Goal: Task Accomplishment & Management: Use online tool/utility

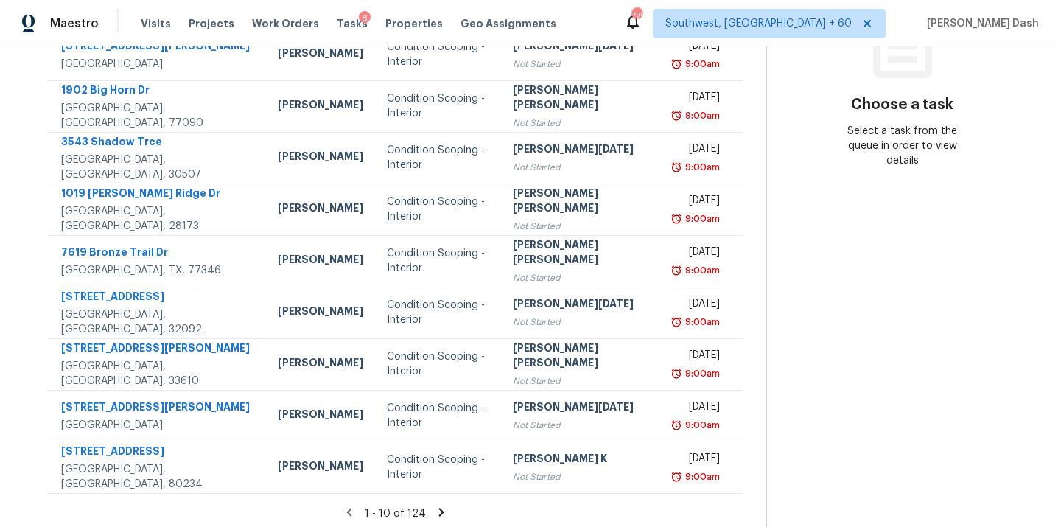
scroll to position [240, 0]
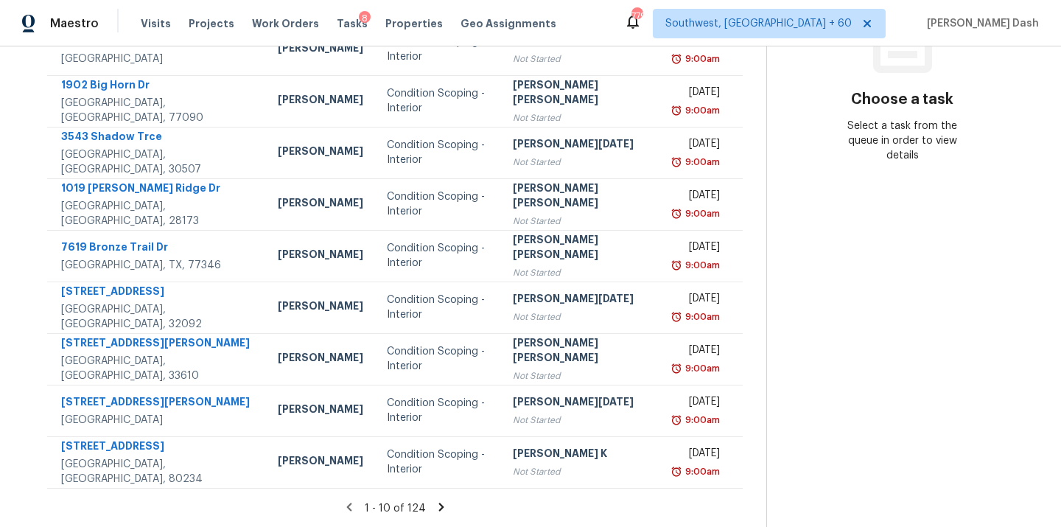
click at [438, 500] on icon at bounding box center [441, 506] width 13 height 13
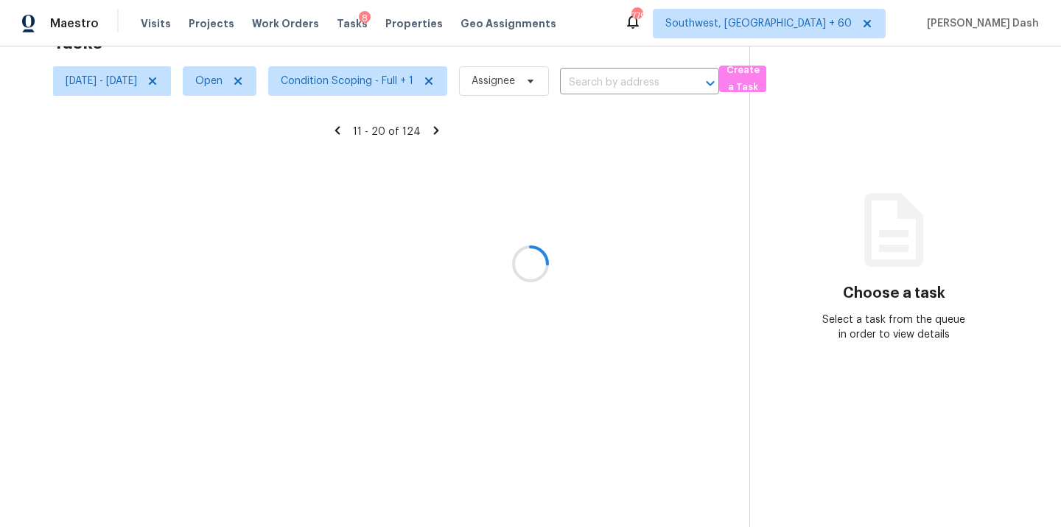
scroll to position [46, 0]
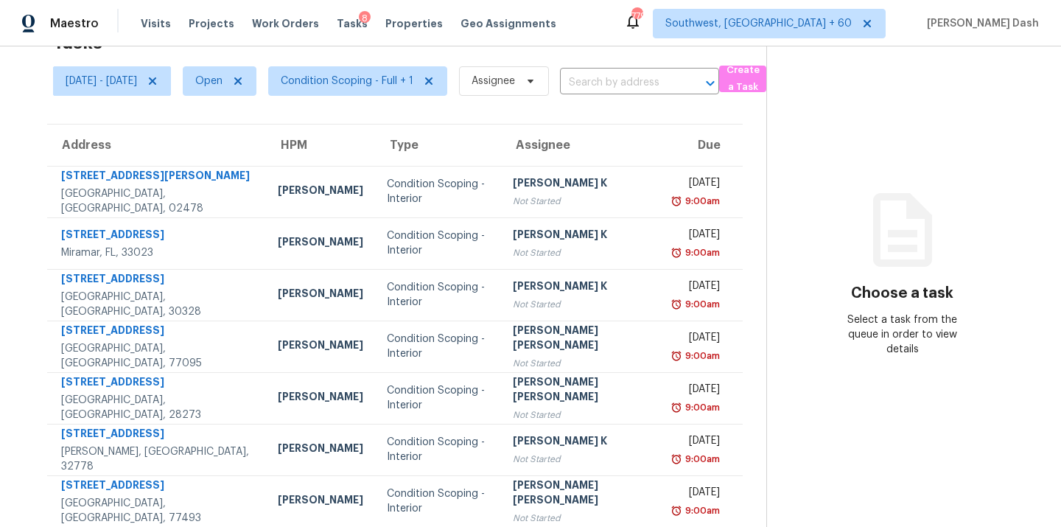
click at [387, 280] on div "Condition Scoping - Interior" at bounding box center [438, 294] width 102 height 29
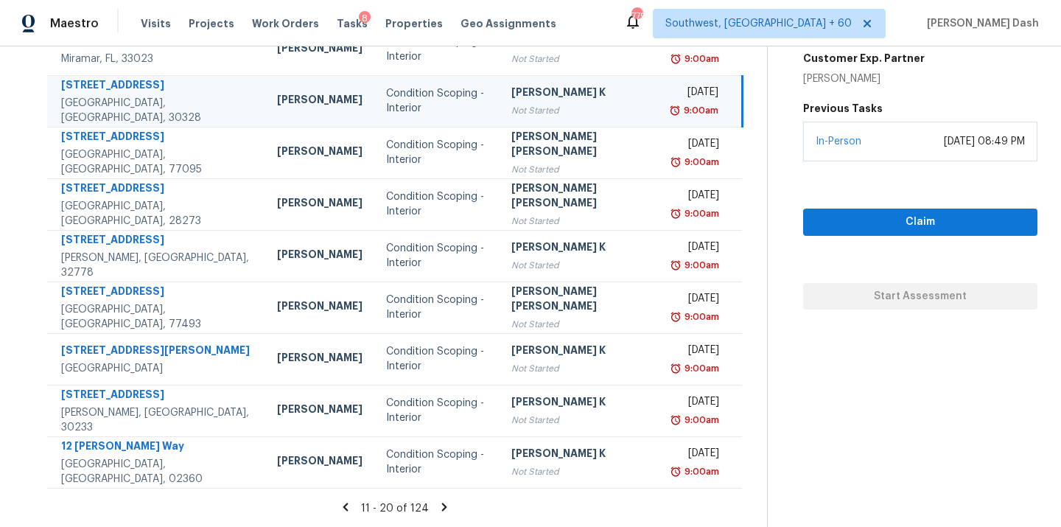
scroll to position [0, 0]
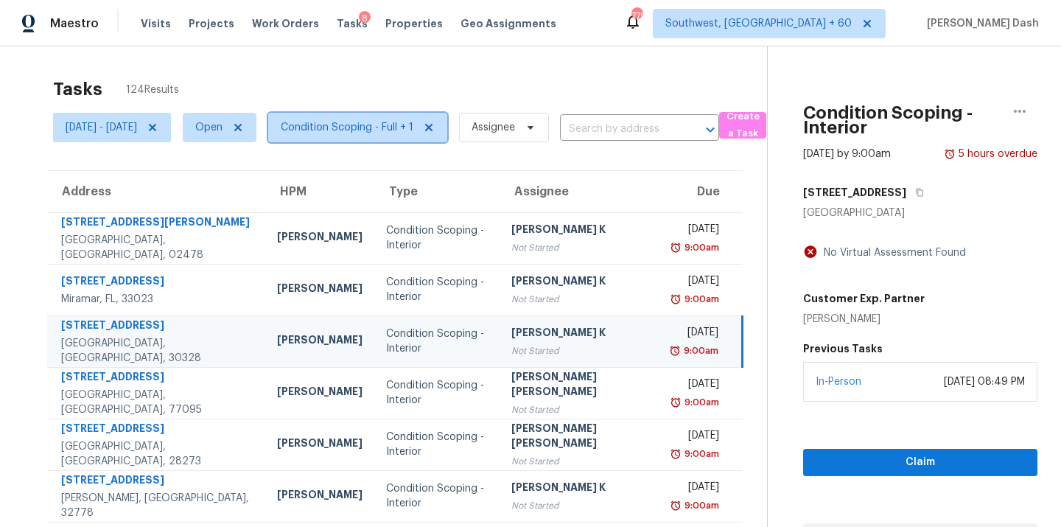
click at [375, 123] on span "Condition Scoping - Full + 1" at bounding box center [347, 127] width 133 height 15
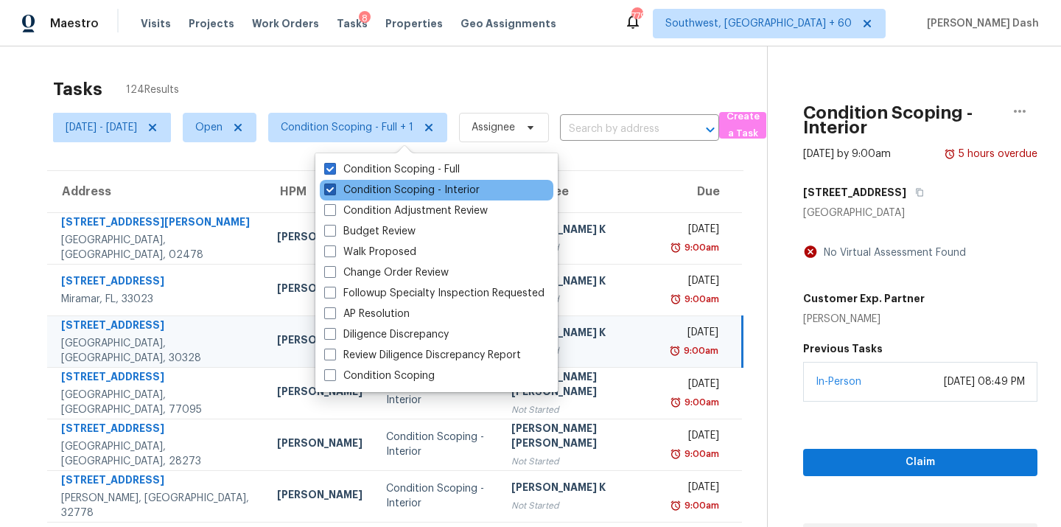
click at [398, 196] on label "Condition Scoping - Interior" at bounding box center [401, 190] width 155 height 15
click at [334, 192] on input "Condition Scoping - Interior" at bounding box center [329, 188] width 10 height 10
checkbox input "false"
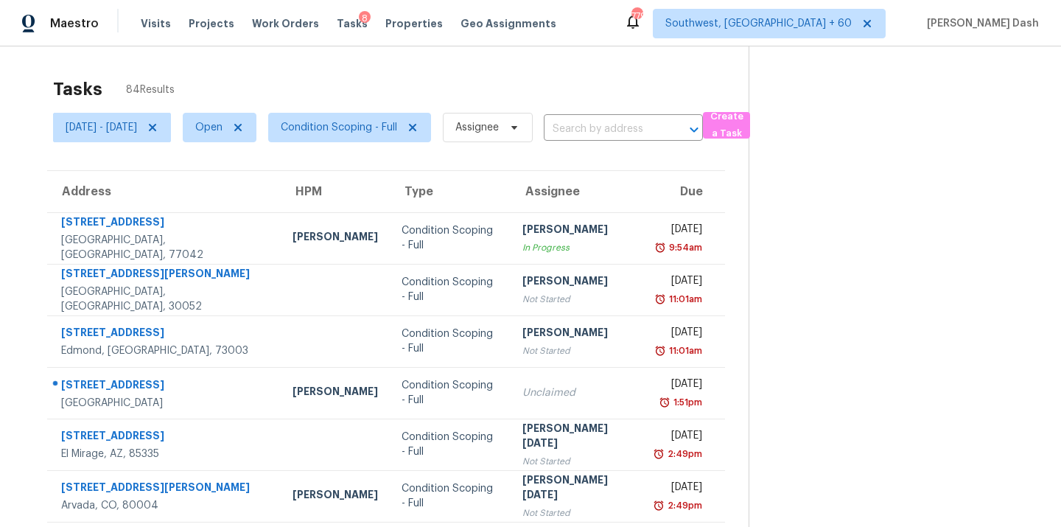
click at [415, 98] on div "Tasks 84 Results" at bounding box center [401, 89] width 696 height 38
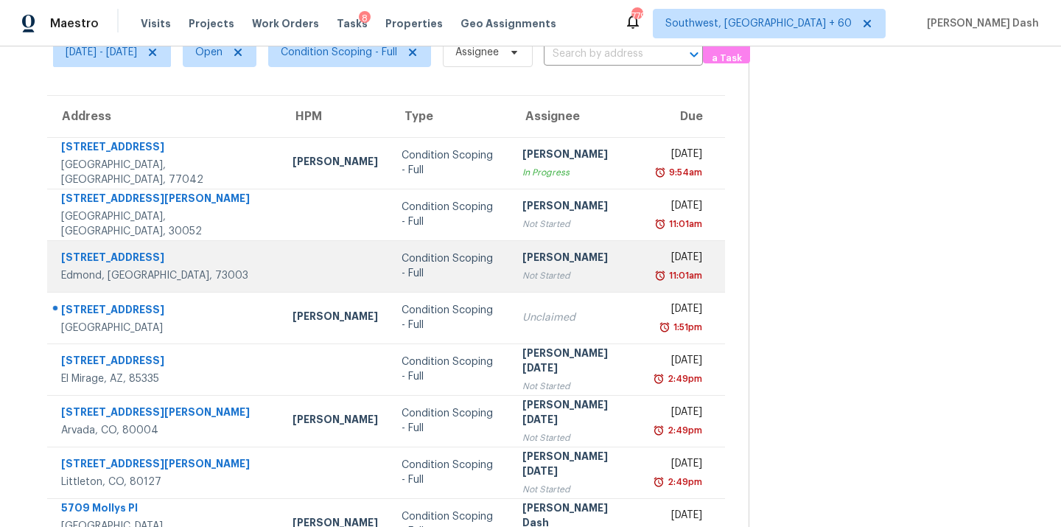
scroll to position [76, 0]
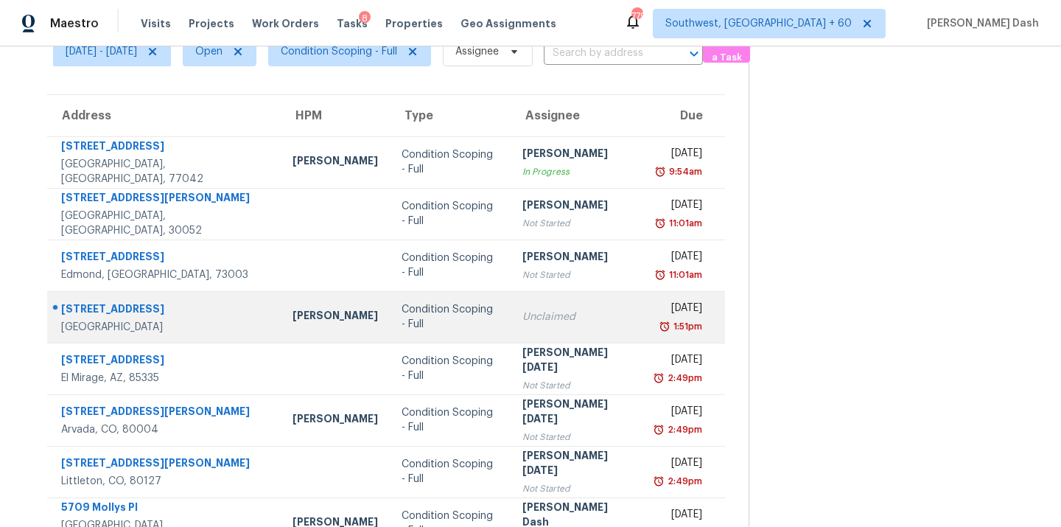
click at [430, 324] on td "Condition Scoping - Full" at bounding box center [450, 317] width 120 height 52
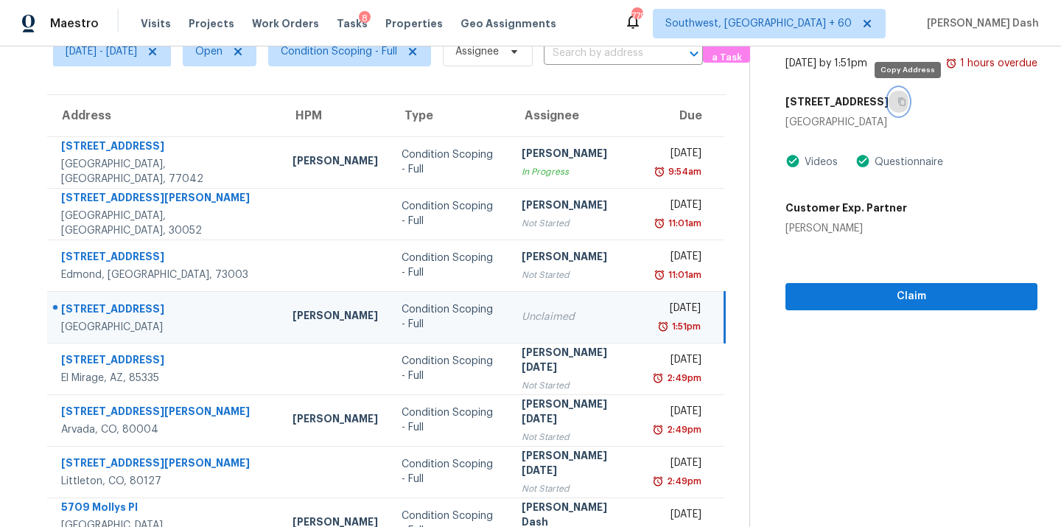
click at [909, 96] on button "button" at bounding box center [899, 101] width 20 height 27
click at [522, 311] on div "Unclaimed" at bounding box center [577, 316] width 111 height 15
click at [906, 108] on button "button" at bounding box center [899, 101] width 20 height 27
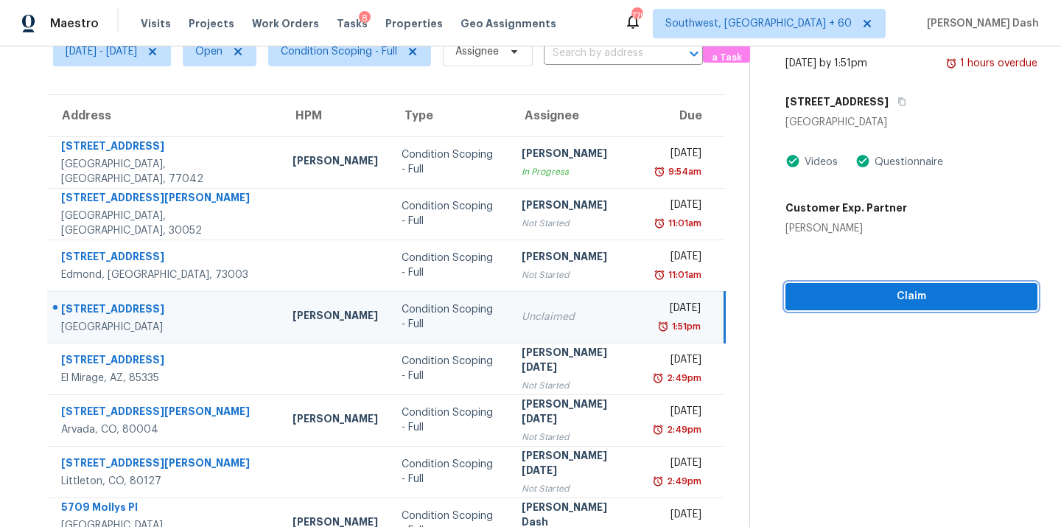
click at [896, 295] on span "Claim" at bounding box center [911, 296] width 228 height 18
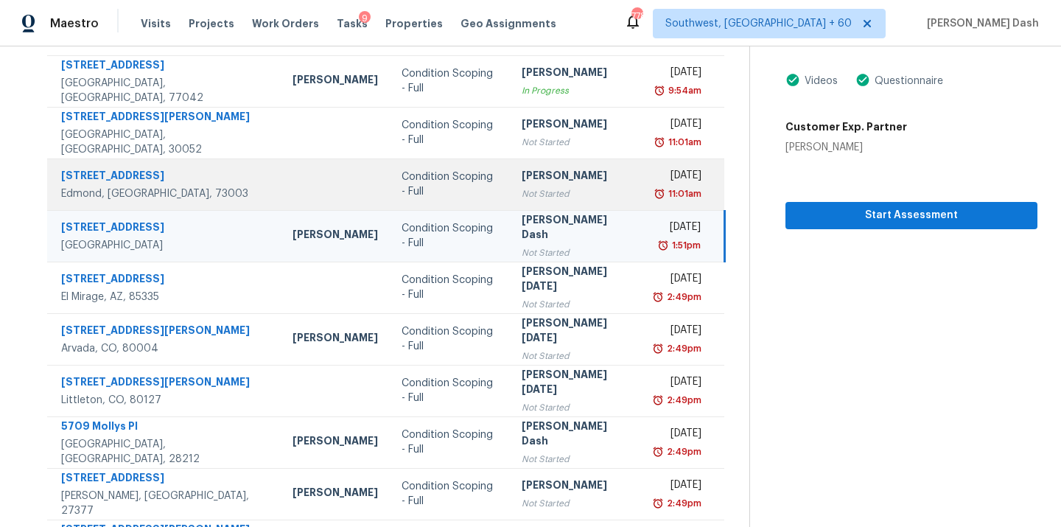
scroll to position [240, 0]
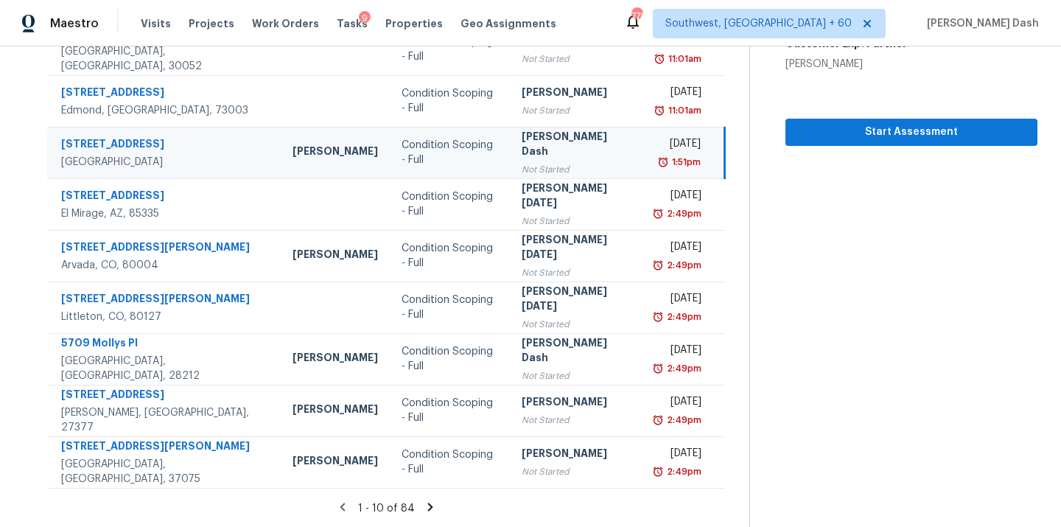
click at [431, 503] on icon at bounding box center [429, 507] width 5 height 8
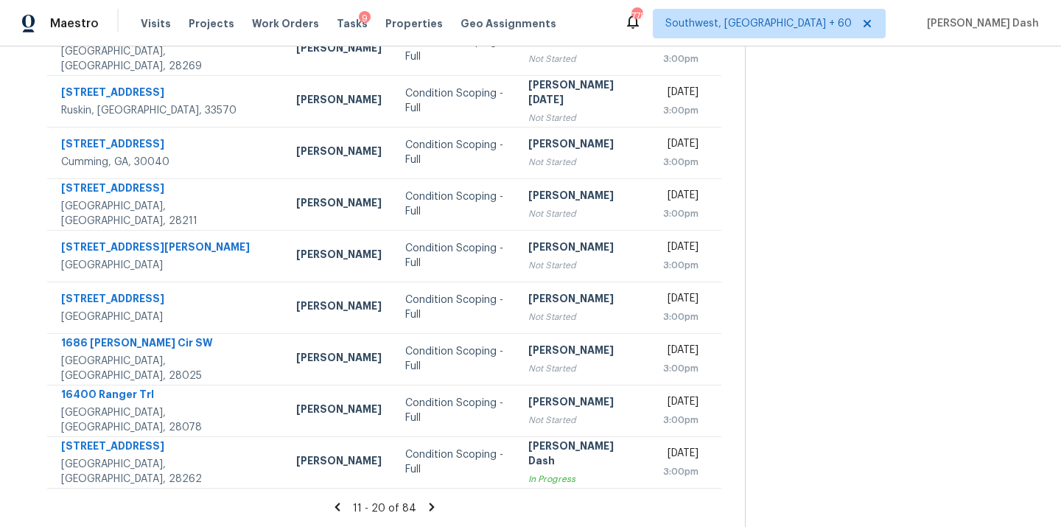
click at [434, 507] on icon at bounding box center [431, 507] width 5 height 8
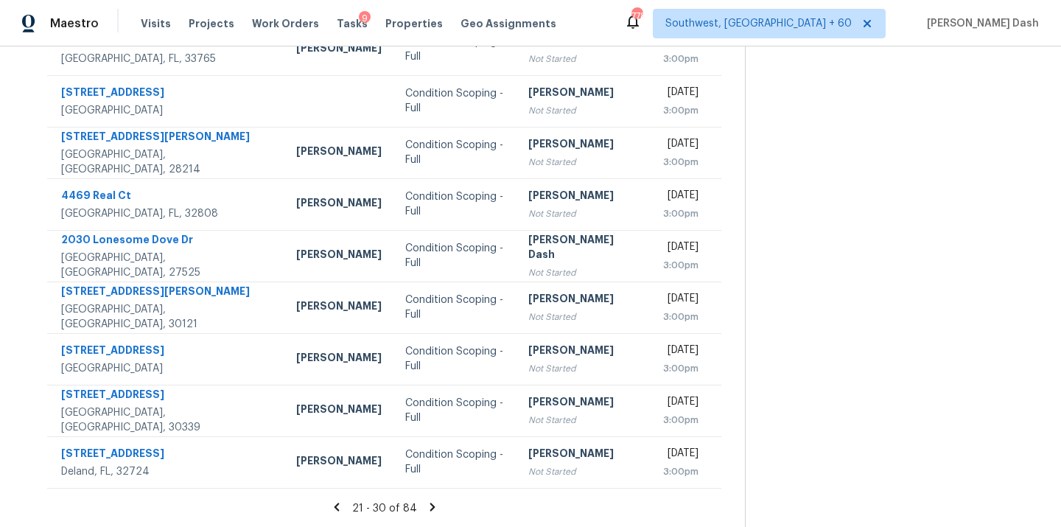
click at [435, 505] on icon at bounding box center [432, 507] width 5 height 8
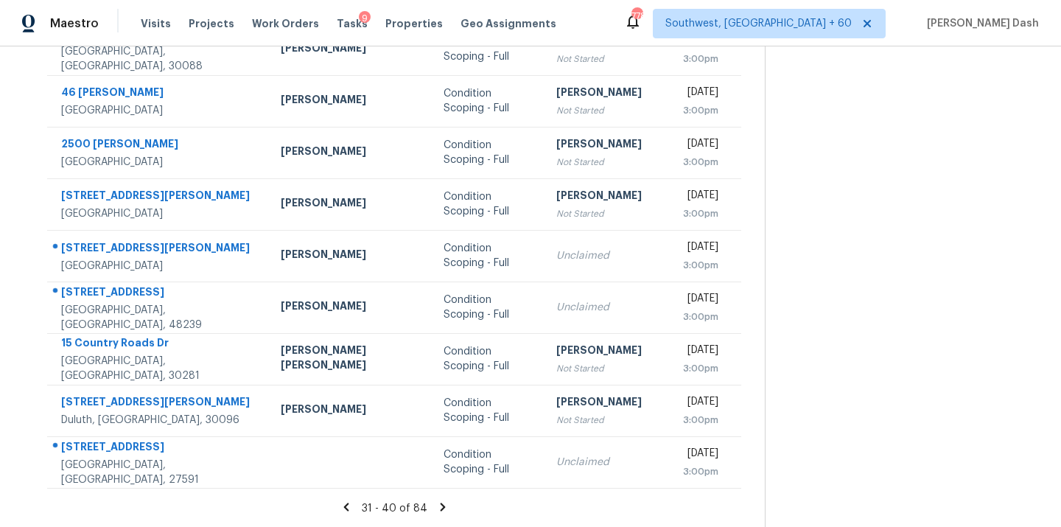
click at [438, 513] on div "31 - 40 of 84" at bounding box center [394, 507] width 741 height 15
click at [440, 505] on icon at bounding box center [442, 507] width 5 height 8
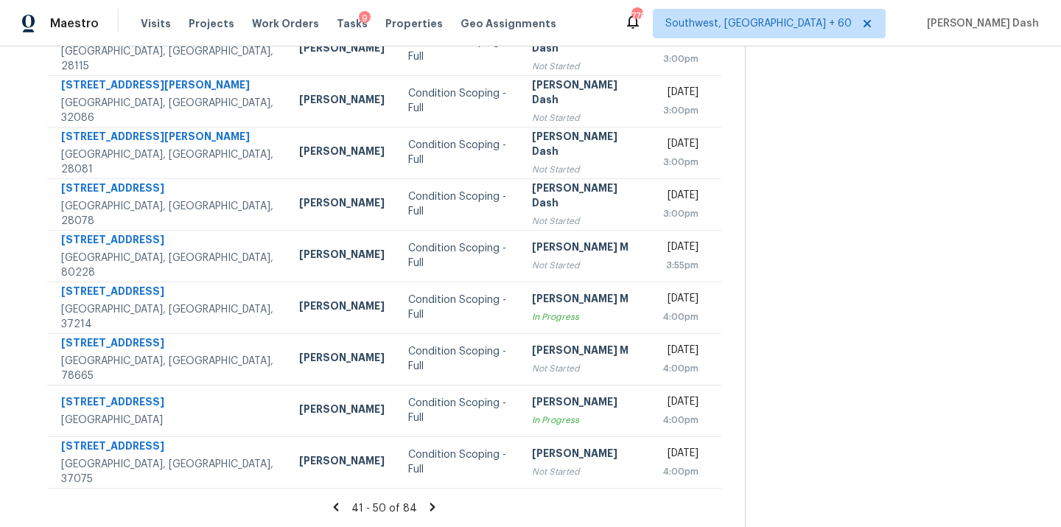
click at [343, 502] on icon at bounding box center [335, 506] width 13 height 13
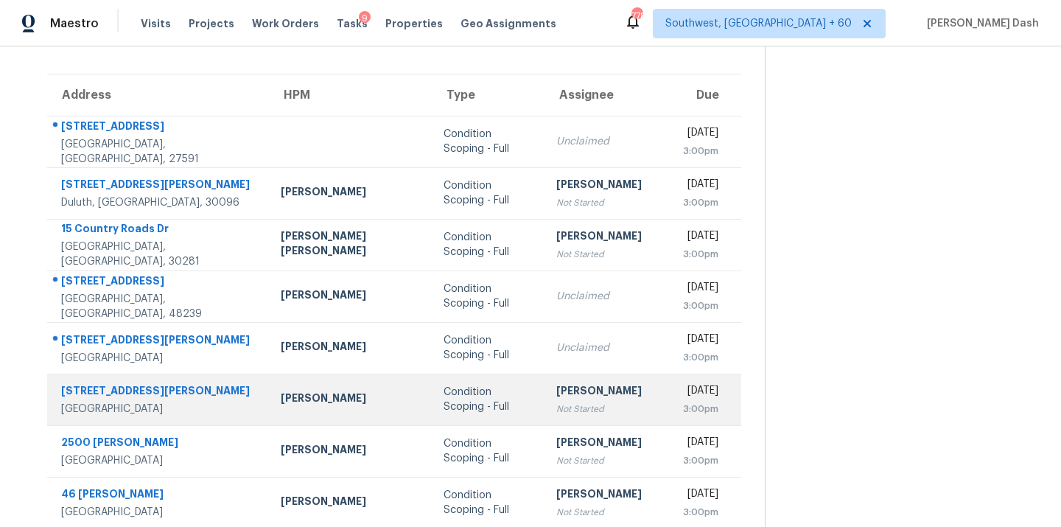
scroll to position [89, 0]
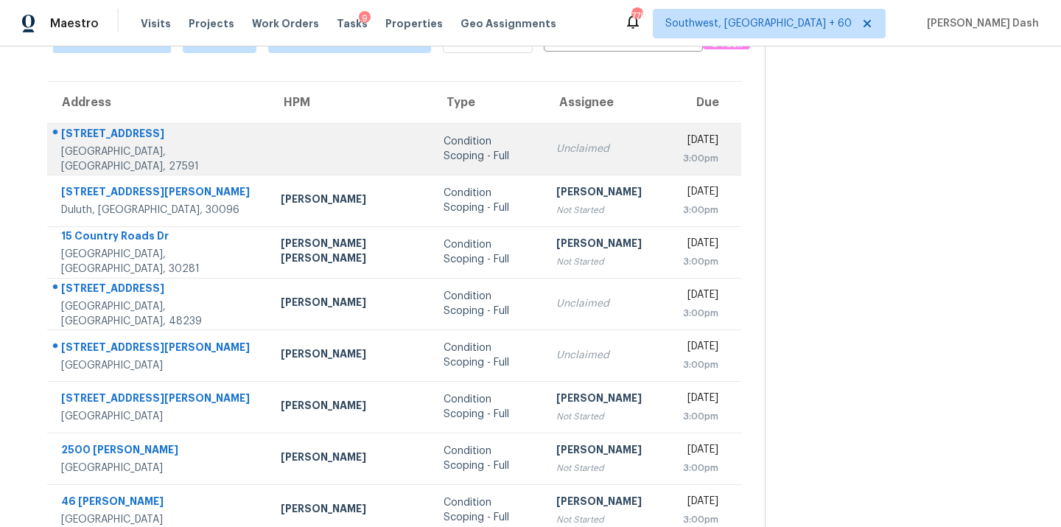
click at [444, 137] on div "Condition Scoping - Full" at bounding box center [489, 148] width 90 height 29
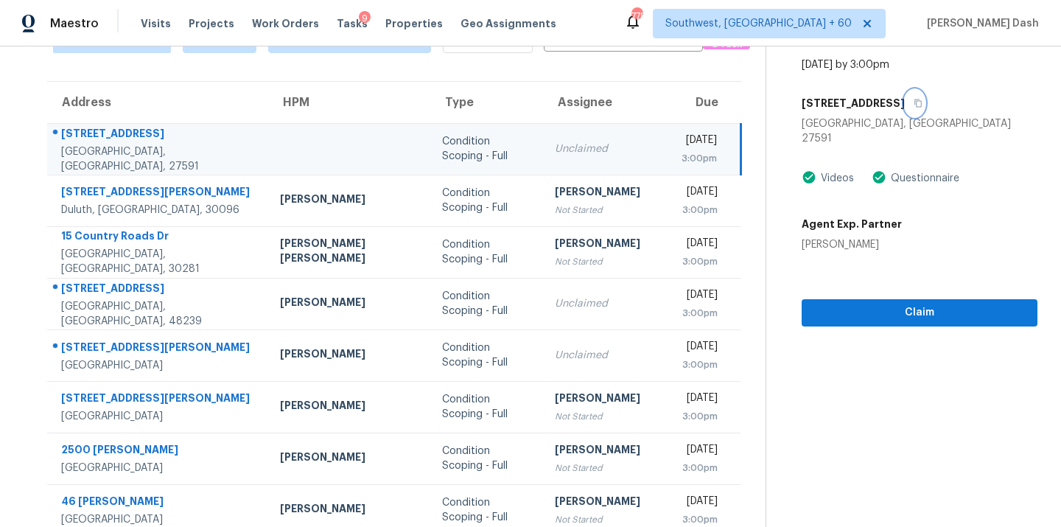
click at [914, 99] on icon "button" at bounding box center [918, 103] width 9 height 9
click at [555, 154] on div "Unclaimed" at bounding box center [606, 148] width 103 height 15
click at [864, 304] on span "Claim" at bounding box center [919, 313] width 212 height 18
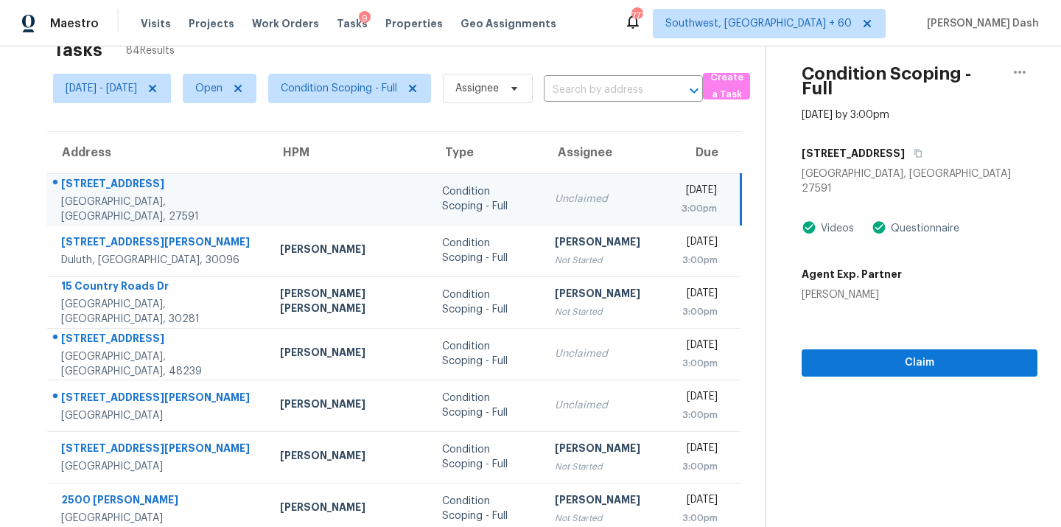
scroll to position [0, 0]
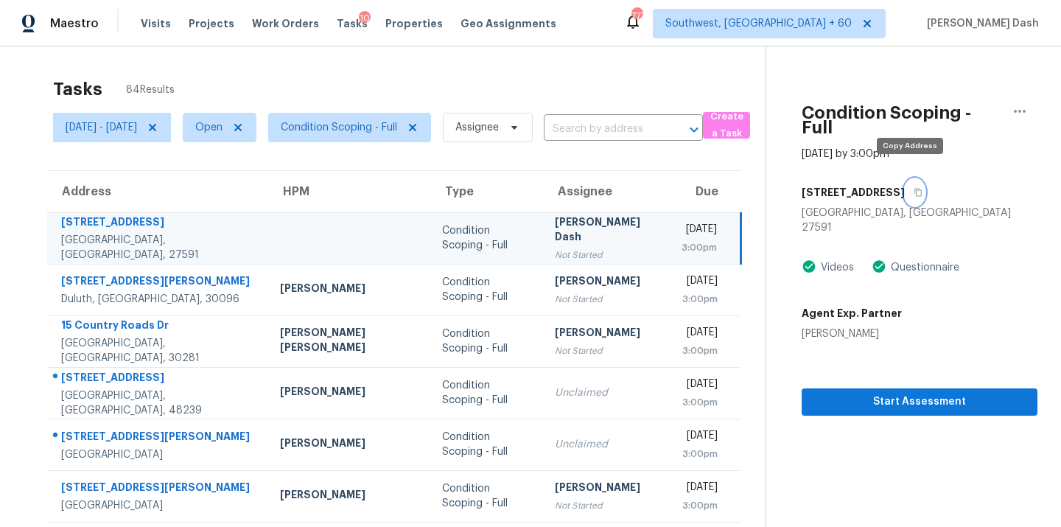
click at [914, 188] on icon "button" at bounding box center [918, 192] width 9 height 9
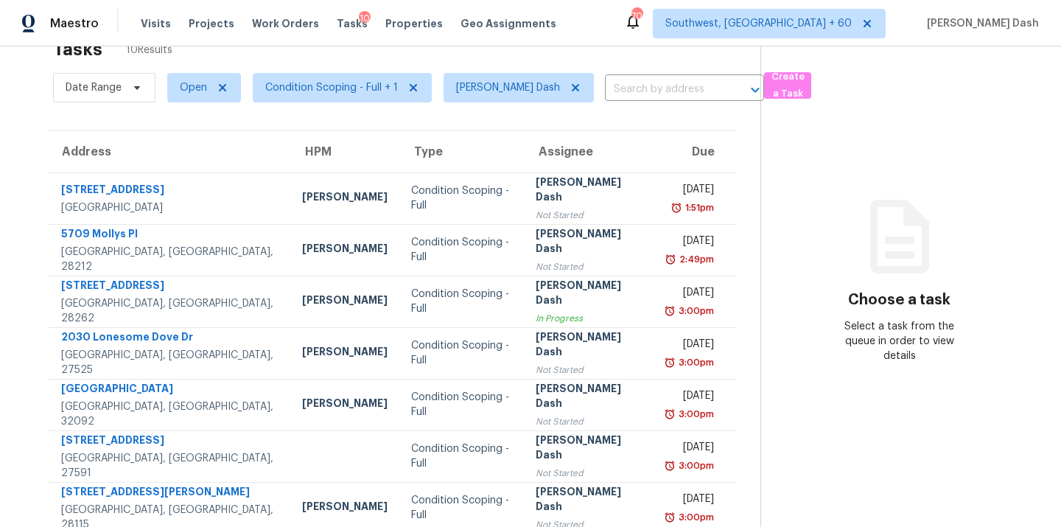
scroll to position [41, 0]
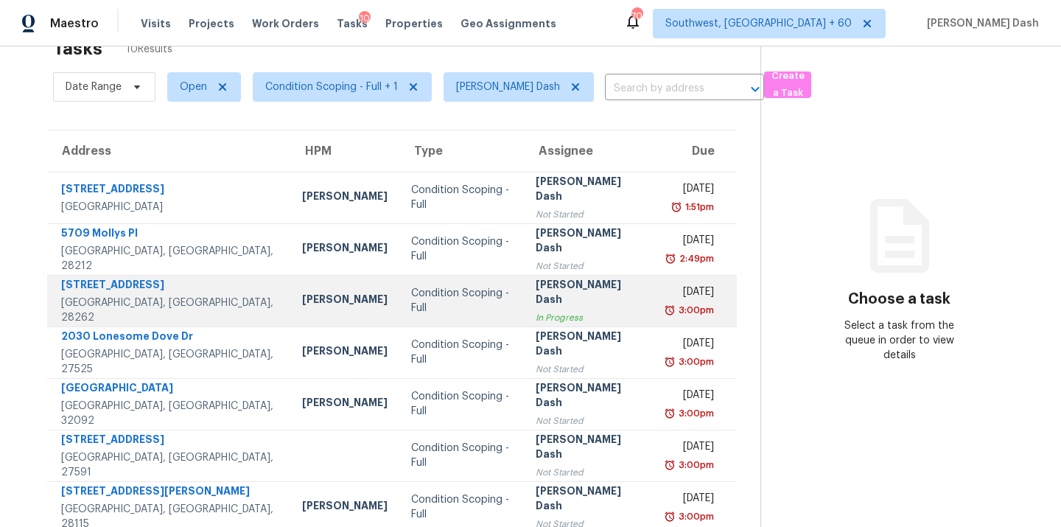
click at [580, 285] on div "[PERSON_NAME] Dash" at bounding box center [590, 293] width 108 height 33
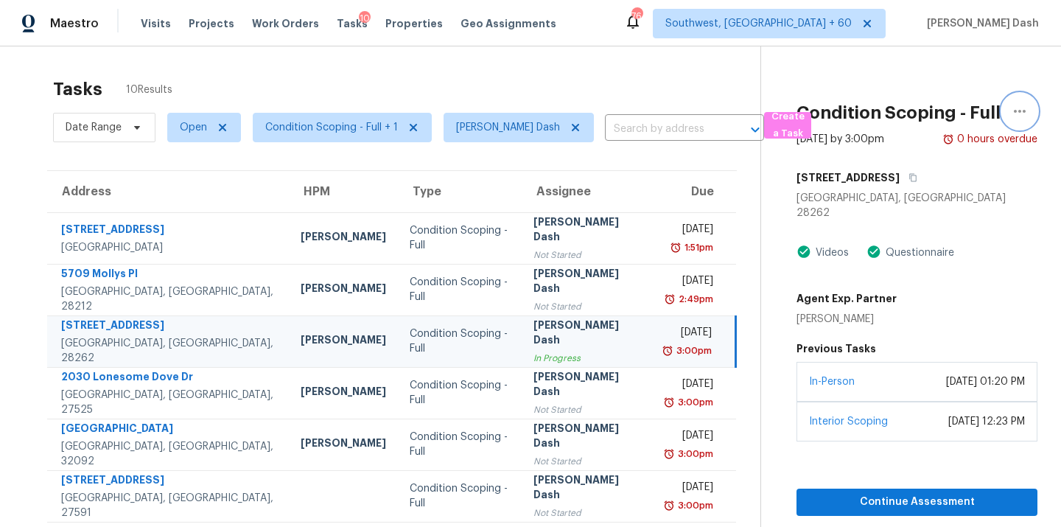
click at [1022, 114] on icon "button" at bounding box center [1020, 111] width 18 height 18
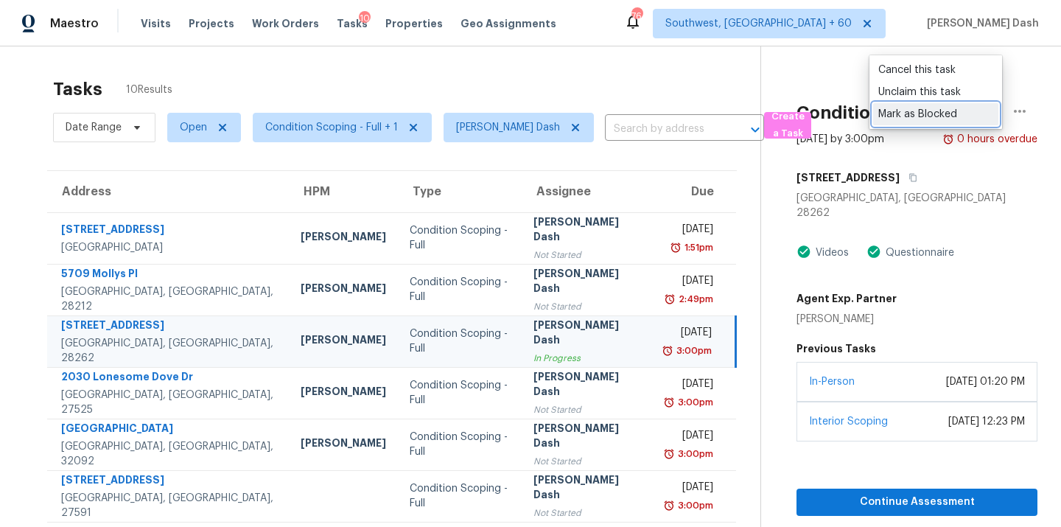
click at [933, 118] on div "Mark as Blocked" at bounding box center [935, 114] width 115 height 15
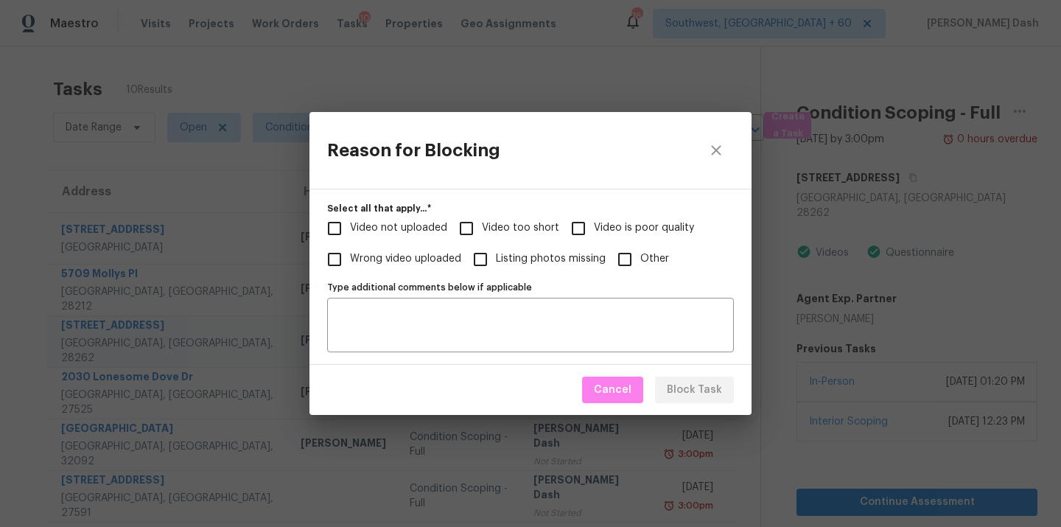
click at [399, 225] on span "Video not uploaded" at bounding box center [398, 227] width 97 height 15
click at [350, 225] on input "Video not uploaded" at bounding box center [334, 228] width 31 height 31
checkbox input "true"
click at [517, 228] on span "Video too short" at bounding box center [520, 227] width 77 height 15
click at [482, 228] on input "Video too short" at bounding box center [466, 228] width 31 height 31
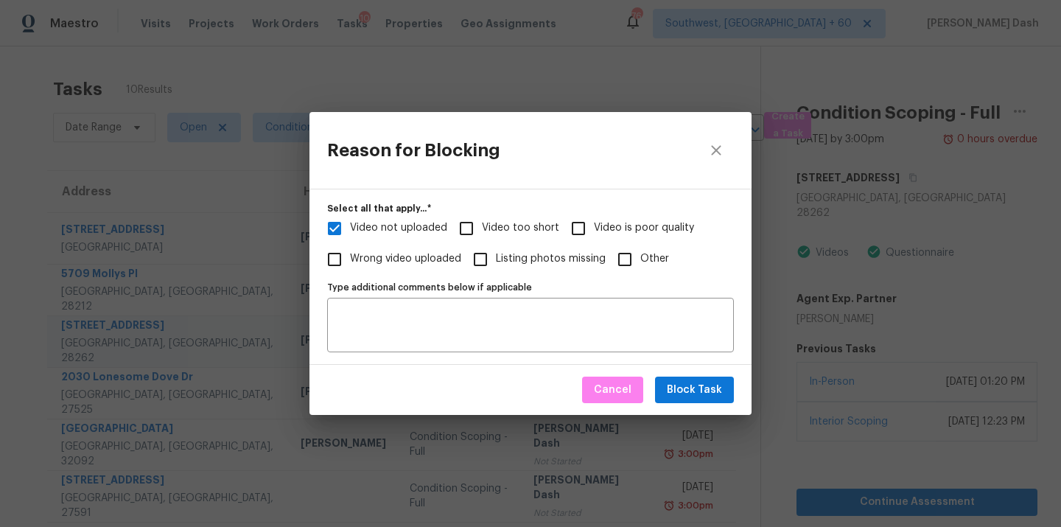
checkbox input "true"
click at [722, 399] on button "Block Task" at bounding box center [694, 390] width 79 height 27
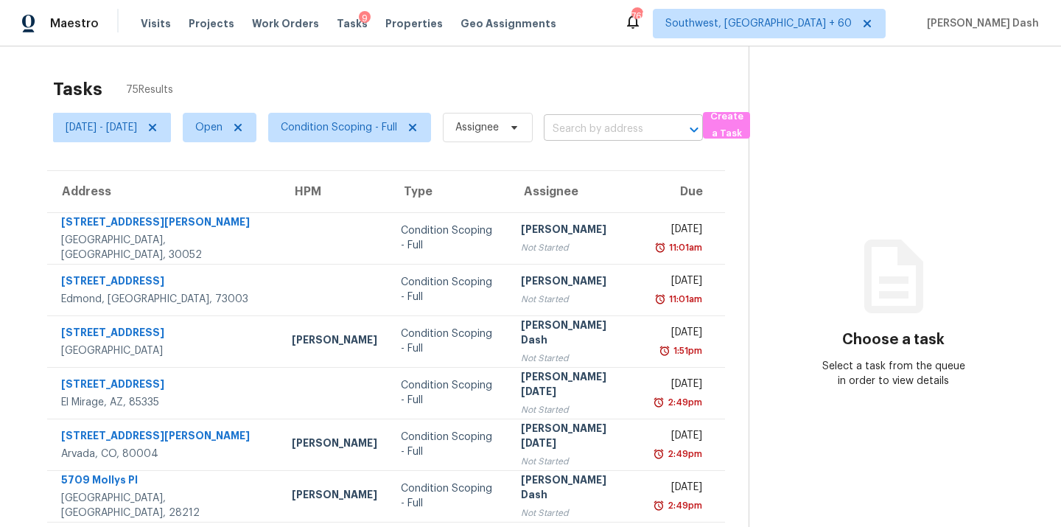
click at [616, 137] on input "text" at bounding box center [603, 129] width 118 height 23
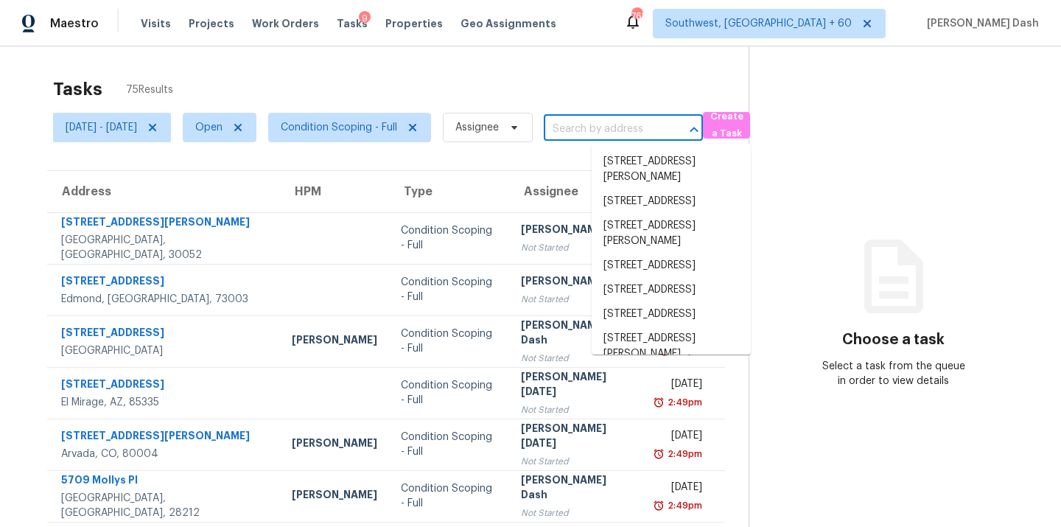
paste input "[STREET_ADDRESS]"
type input "[STREET_ADDRESS]"
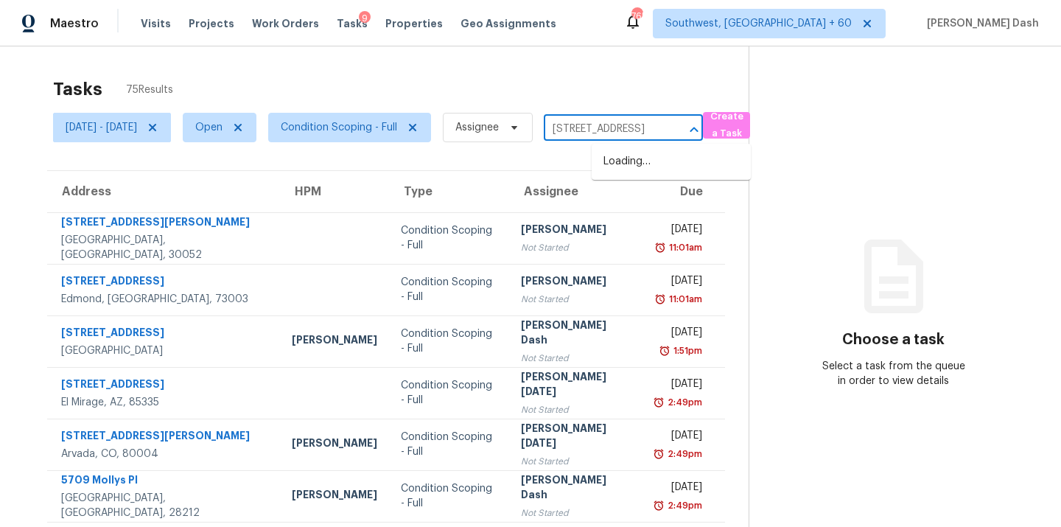
scroll to position [0, 60]
click at [617, 157] on li "[STREET_ADDRESS]" at bounding box center [671, 162] width 159 height 24
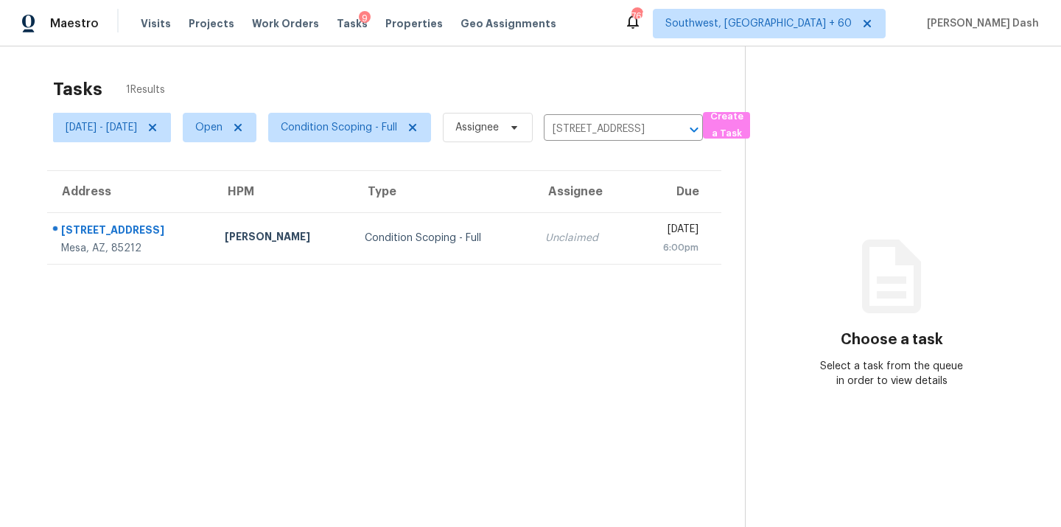
click at [533, 249] on td "Unclaimed" at bounding box center [582, 238] width 99 height 52
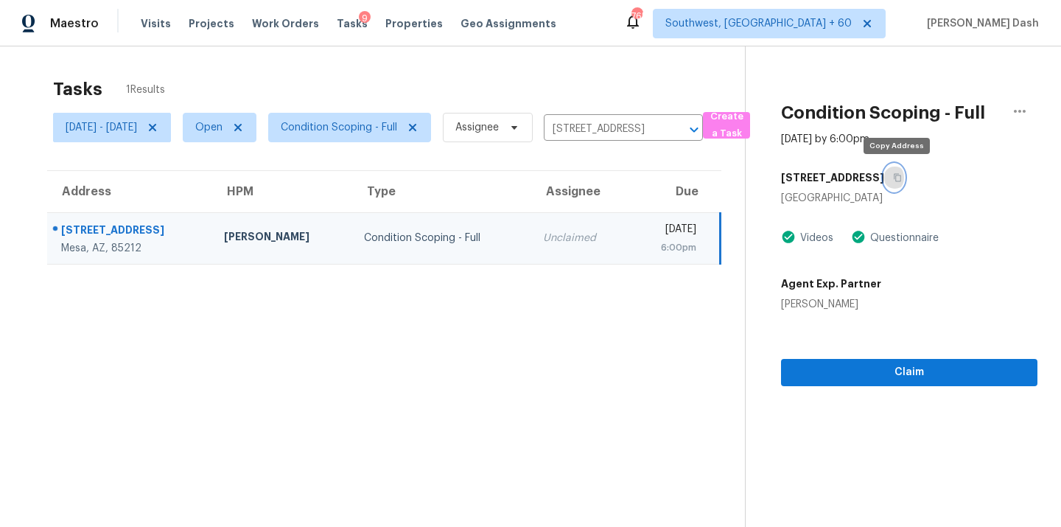
click at [898, 180] on icon "button" at bounding box center [897, 177] width 9 height 9
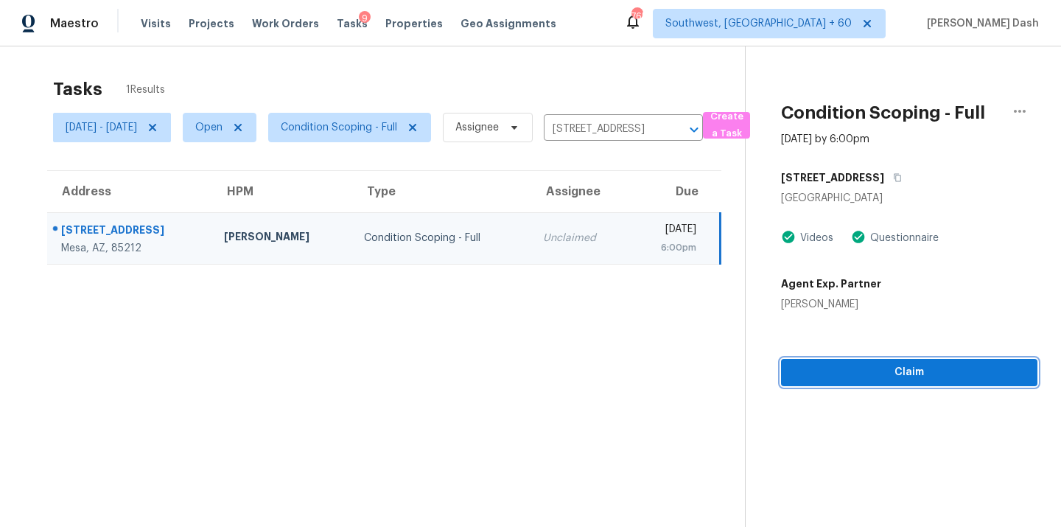
click at [895, 368] on span "Claim" at bounding box center [909, 372] width 233 height 18
